Goal: Find specific page/section: Find specific page/section

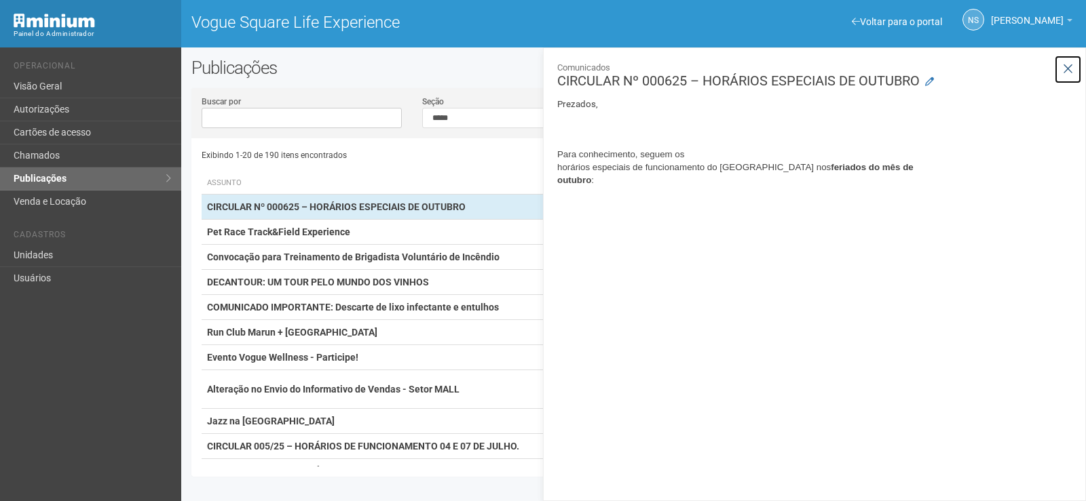
click at [1066, 70] on icon at bounding box center [1067, 69] width 10 height 14
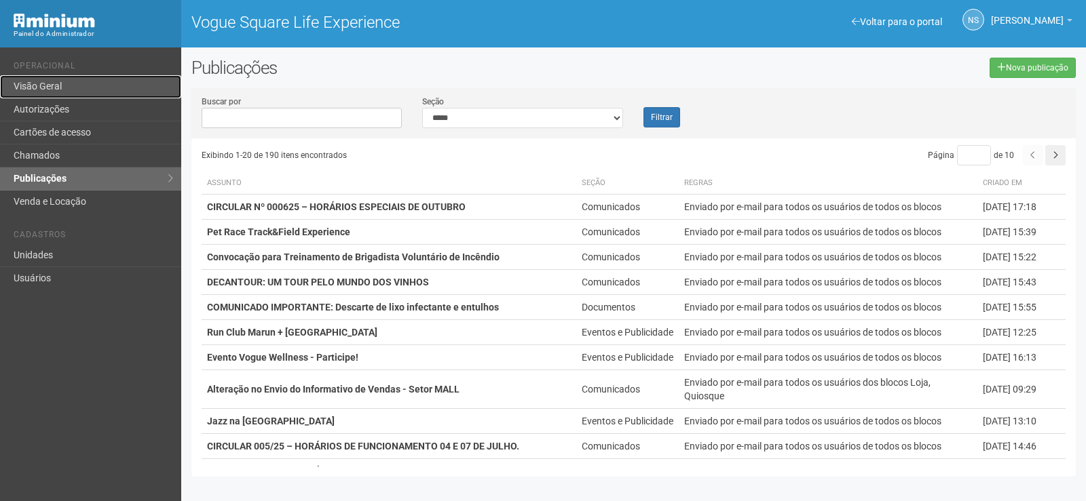
click at [56, 82] on link "Visão Geral" at bounding box center [90, 86] width 181 height 23
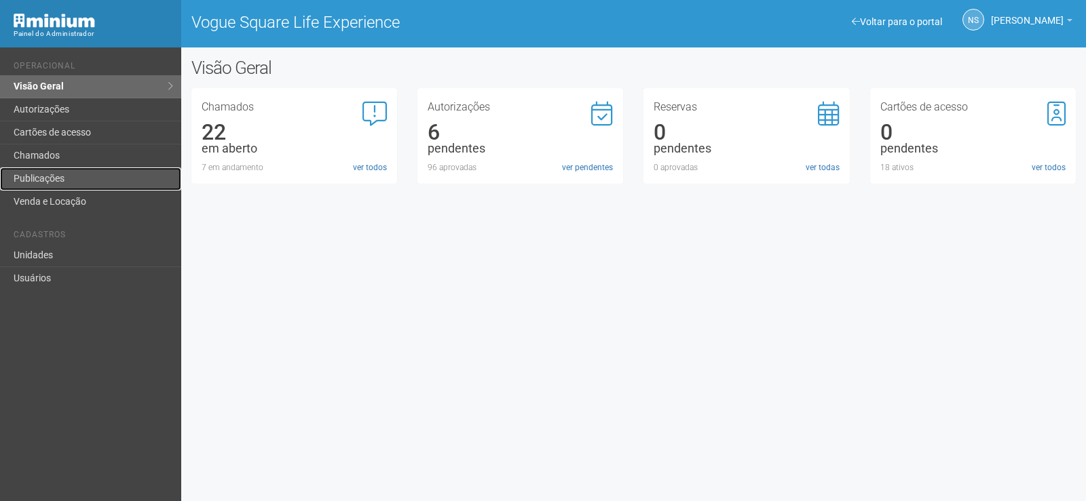
click at [97, 187] on link "Publicações" at bounding box center [90, 179] width 181 height 23
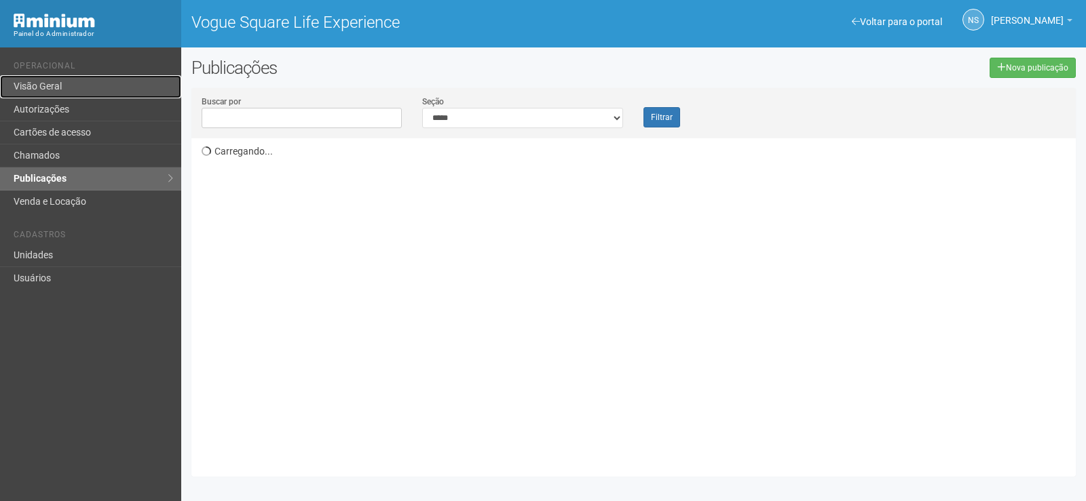
click at [99, 90] on link "Visão Geral" at bounding box center [90, 86] width 181 height 23
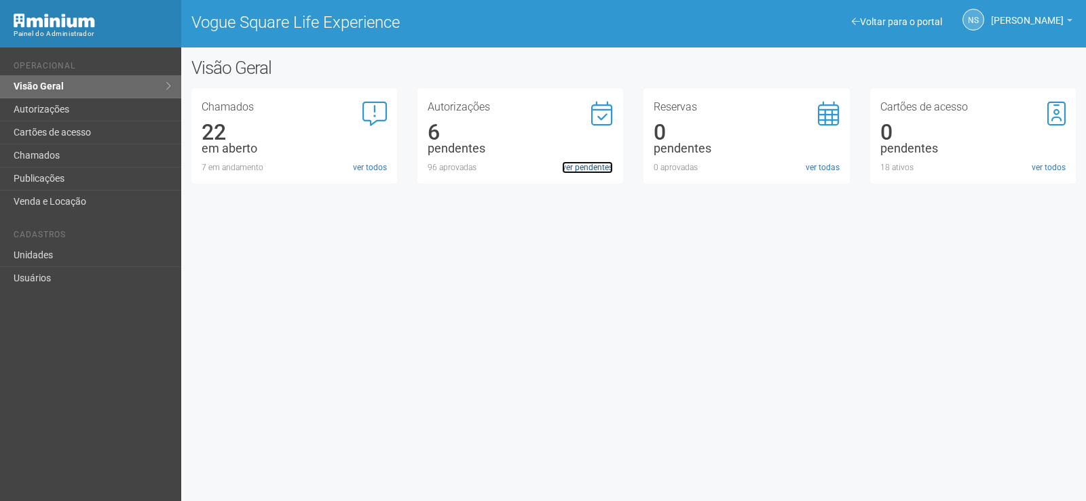
click at [601, 171] on link "ver pendentes" at bounding box center [587, 167] width 51 height 12
